Goal: Use online tool/utility: Utilize a website feature to perform a specific function

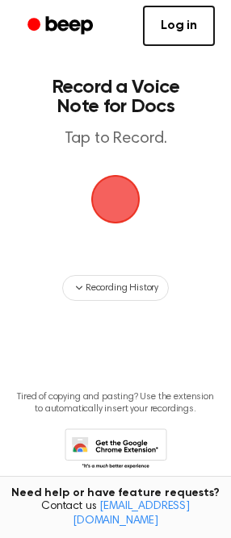
click at [110, 218] on span "button" at bounding box center [115, 199] width 45 height 45
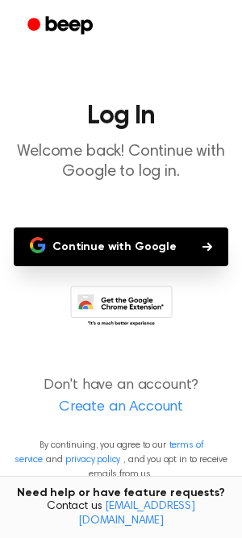
click at [116, 232] on button "Continue with Google" at bounding box center [121, 246] width 214 height 39
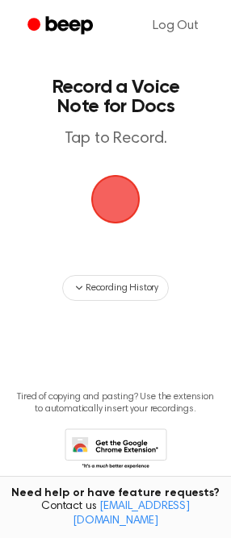
click at [121, 221] on span "button" at bounding box center [115, 199] width 45 height 45
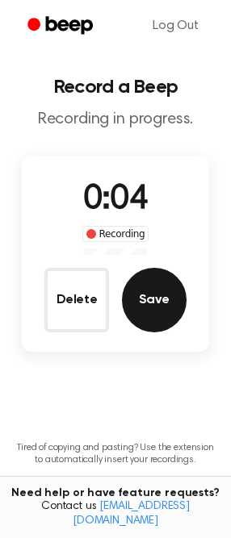
click at [157, 302] on button "Save" at bounding box center [154, 300] width 65 height 65
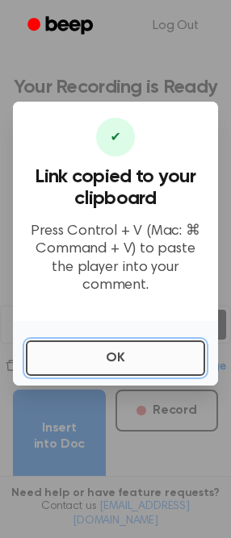
click at [140, 340] on button "OK" at bounding box center [115, 357] width 179 height 35
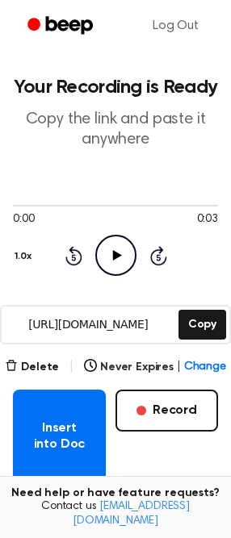
click at [106, 251] on icon "Play Audio" at bounding box center [115, 255] width 41 height 41
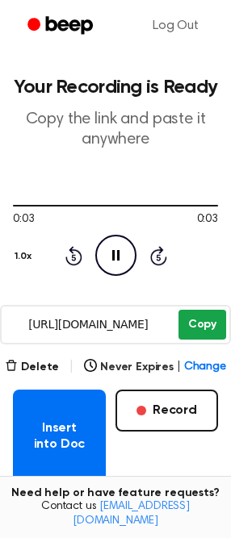
click at [196, 320] on button "Copy" at bounding box center [202, 325] width 48 height 30
